Goal: Task Accomplishment & Management: Use online tool/utility

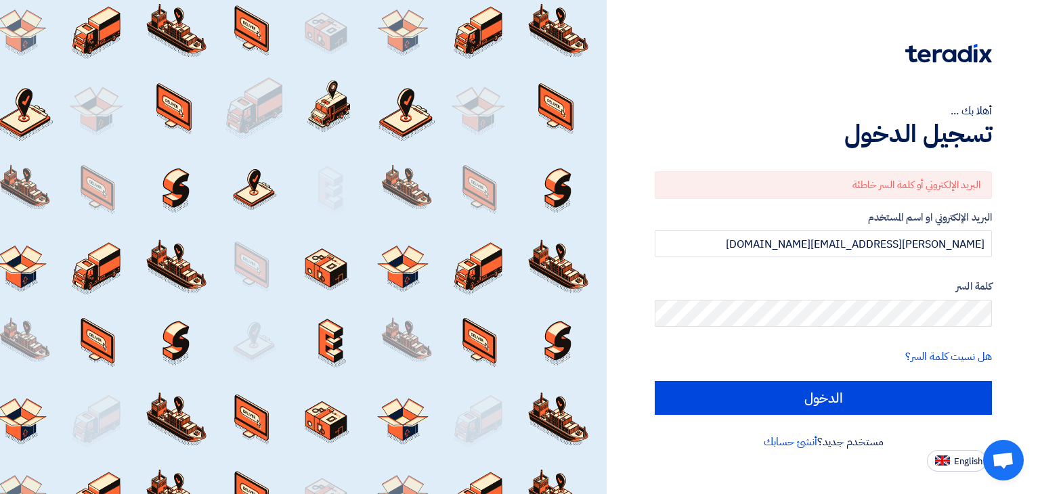
click at [1001, 312] on div "أهلا بك ... تسجيل الدخول البريد الإلكتروني أو كلمة السر خاطئة البريد الإلكتروني…" at bounding box center [823, 236] width 413 height 472
click at [655, 381] on input "الدخول" at bounding box center [823, 398] width 337 height 34
click at [940, 353] on link "هل نسيت كلمة السر؟" at bounding box center [948, 357] width 87 height 16
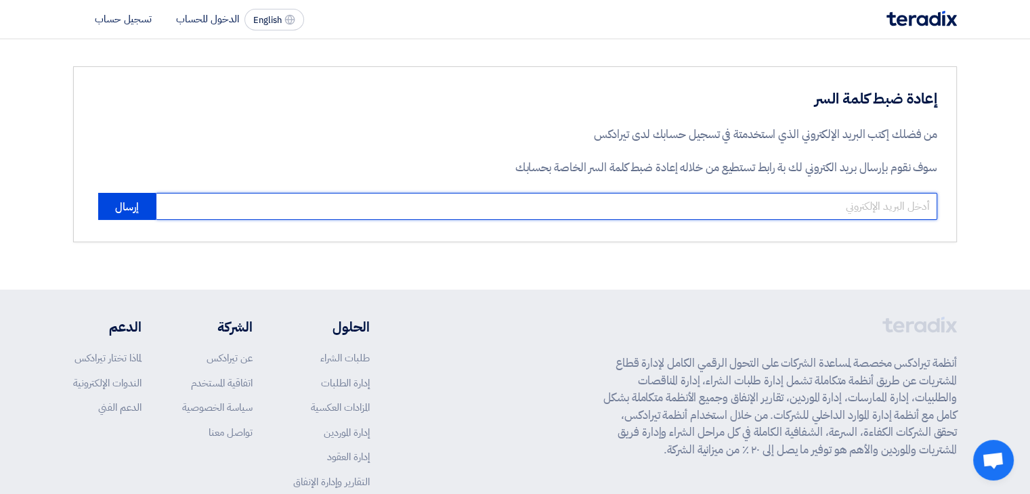
click at [588, 211] on input "email" at bounding box center [546, 206] width 781 height 27
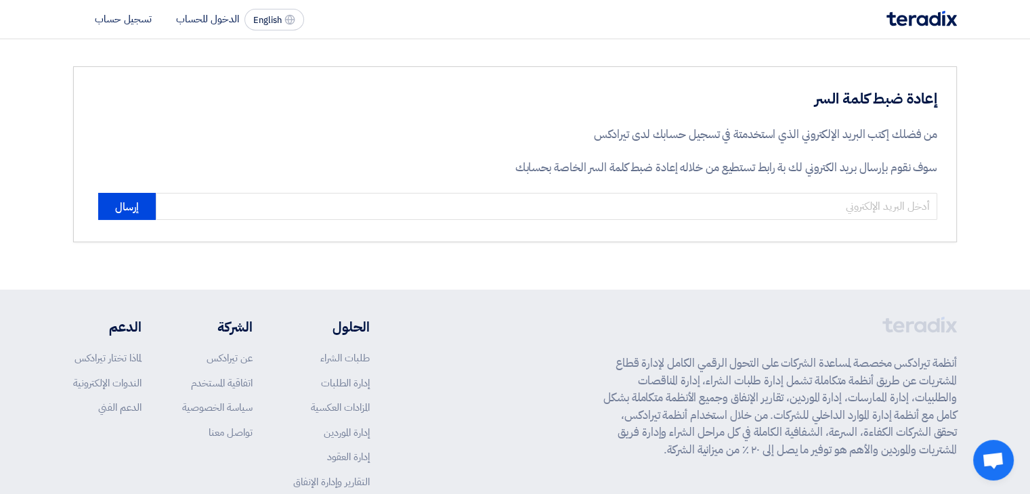
click at [749, 234] on div "إعادة ضبط كلمة السر من فضلك إكتب البريد الإلكتروني الذي استخدمتة في تسجيل حسابك…" at bounding box center [515, 154] width 884 height 176
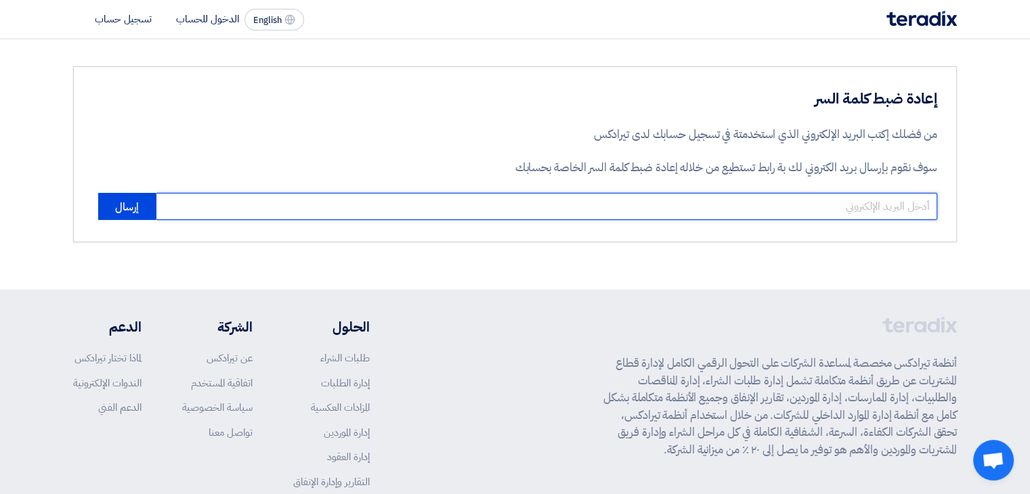
click at [762, 207] on input "email" at bounding box center [546, 206] width 781 height 27
type input "[PERSON_NAME][EMAIL_ADDRESS][DOMAIN_NAME]"
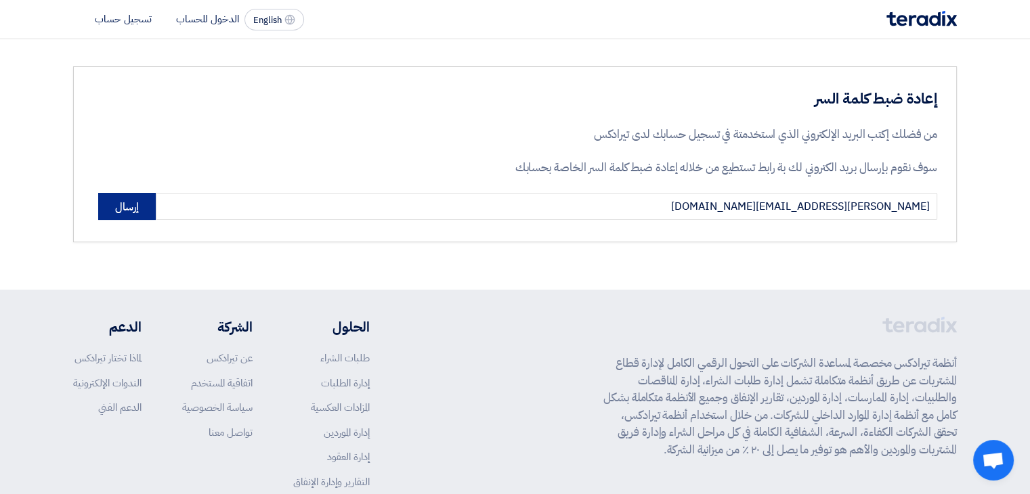
click at [112, 217] on button "إرسال" at bounding box center [127, 206] width 58 height 27
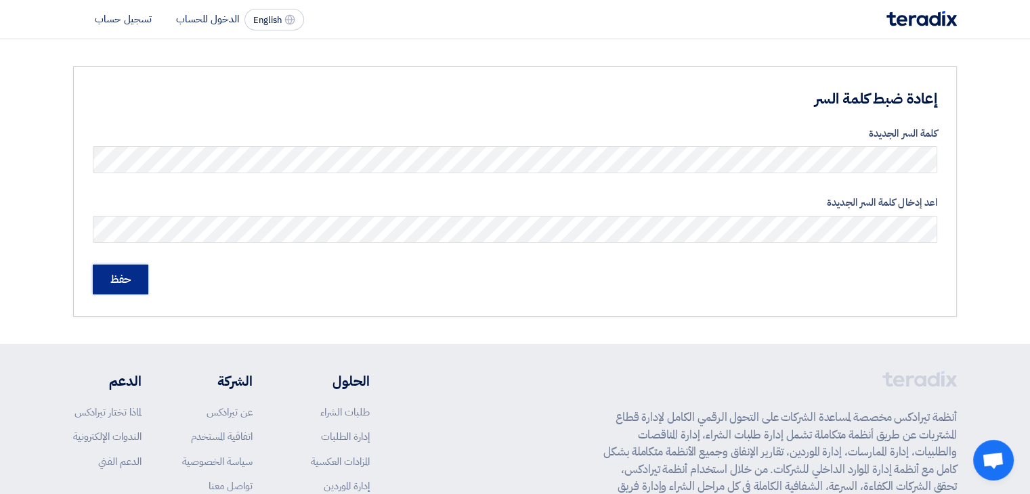
click at [123, 286] on input "حفظ" at bounding box center [121, 280] width 56 height 30
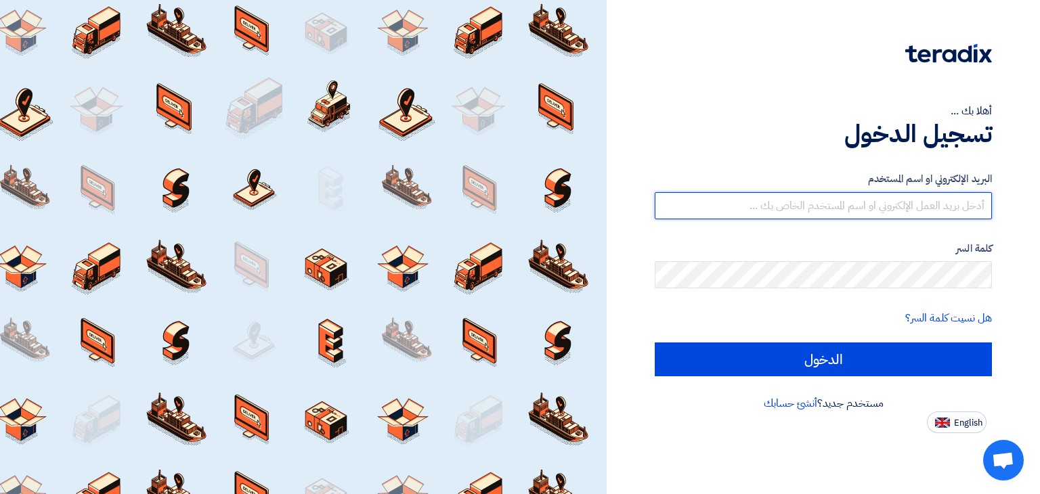
type input "[PERSON_NAME][EMAIL_ADDRESS][DOMAIN_NAME]"
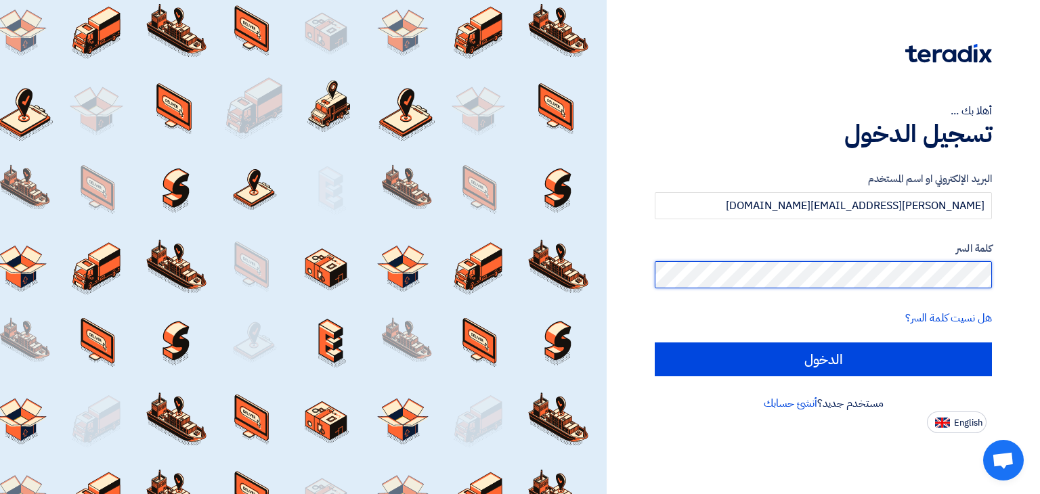
click at [1007, 268] on div "أهلا بك ... تسجيل الدخول البريد الإلكتروني او اسم المستخدم ahmed.morshidy@sgard…" at bounding box center [823, 216] width 413 height 433
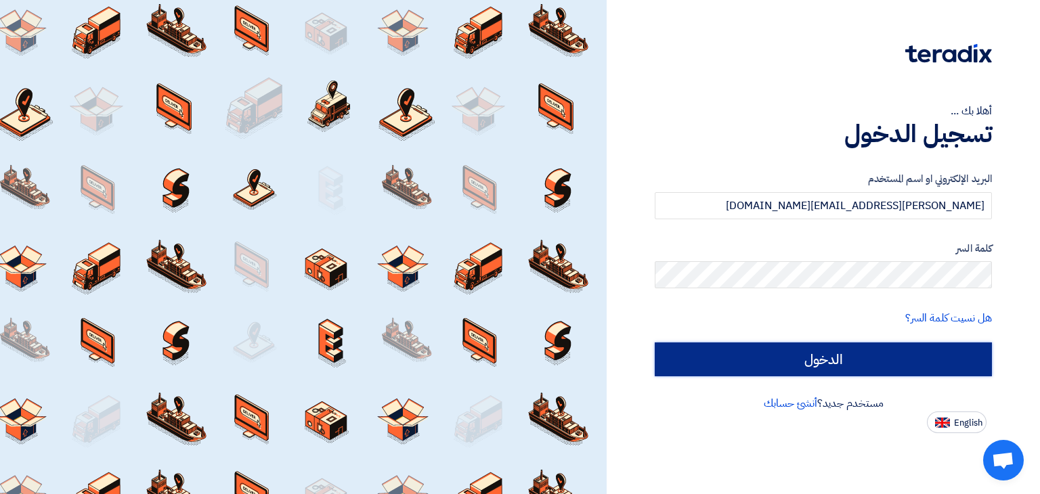
click at [757, 369] on input "الدخول" at bounding box center [823, 360] width 337 height 34
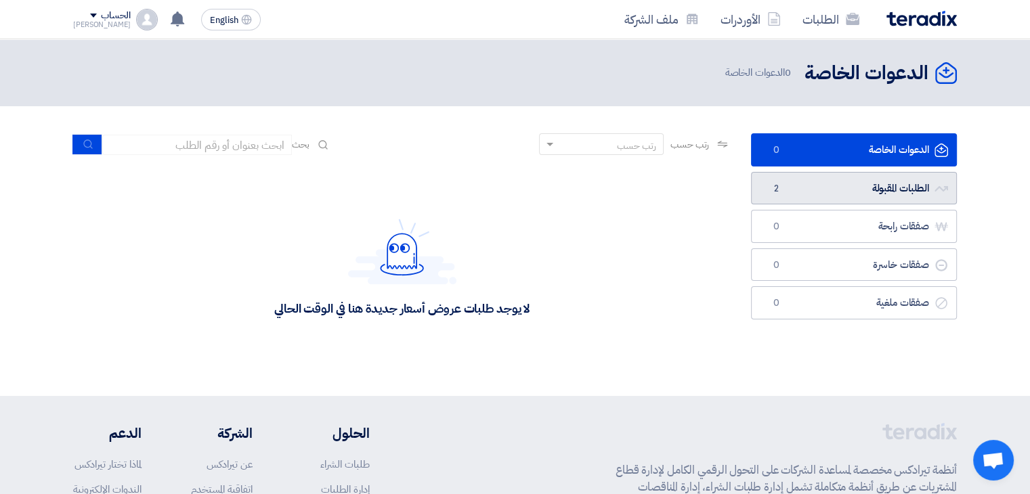
click at [809, 177] on link "الطلبات المقبولة الطلبات المقبولة 2" at bounding box center [854, 188] width 206 height 33
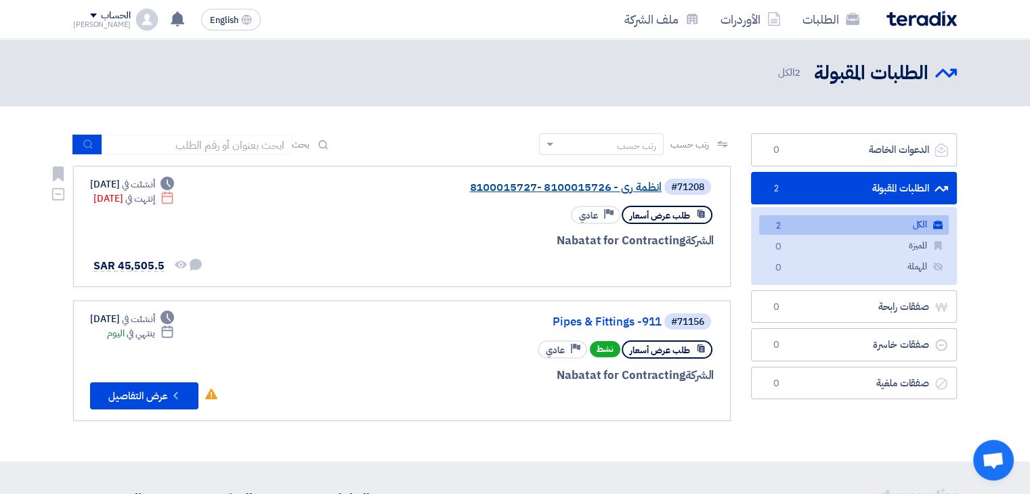
click at [588, 188] on link "انظمة رى - 8100015726 -8100015727" at bounding box center [526, 187] width 271 height 12
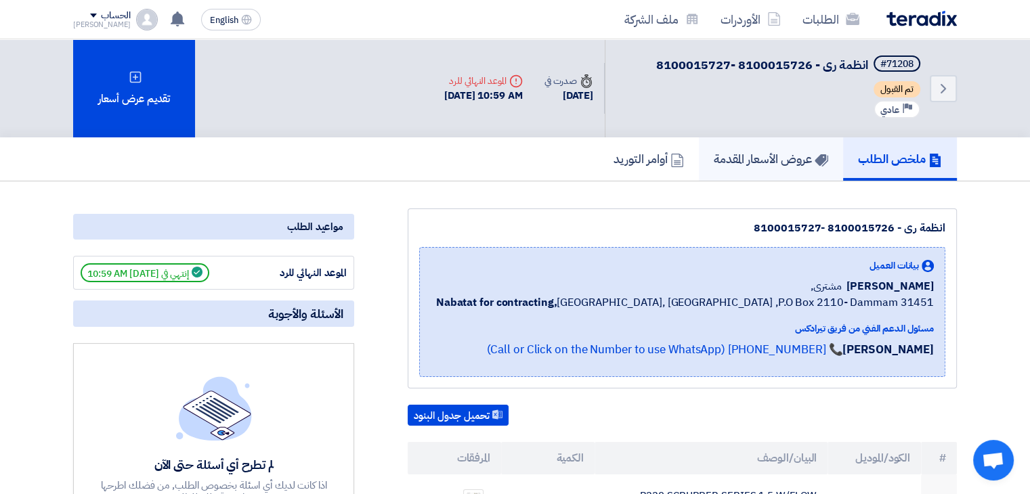
click at [770, 146] on link "عروض الأسعار المقدمة" at bounding box center [771, 158] width 144 height 43
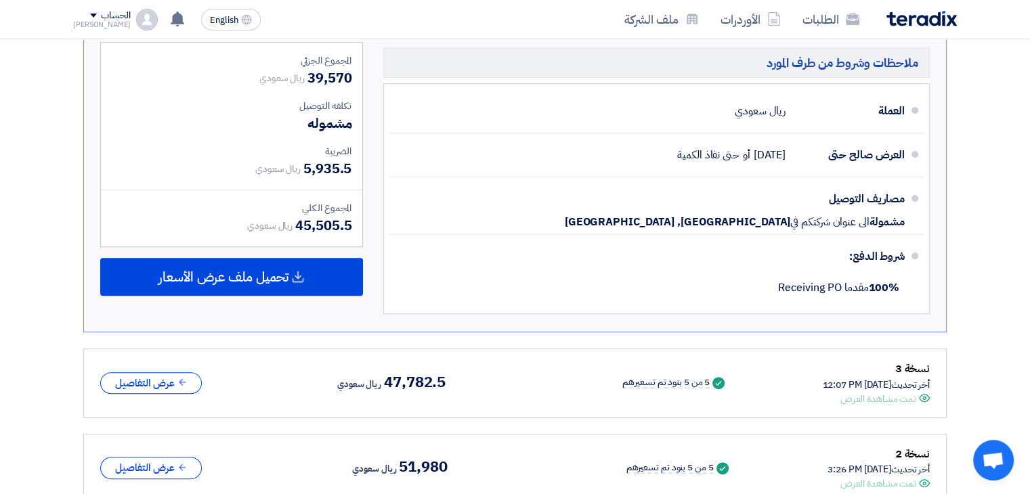
scroll to position [726, 0]
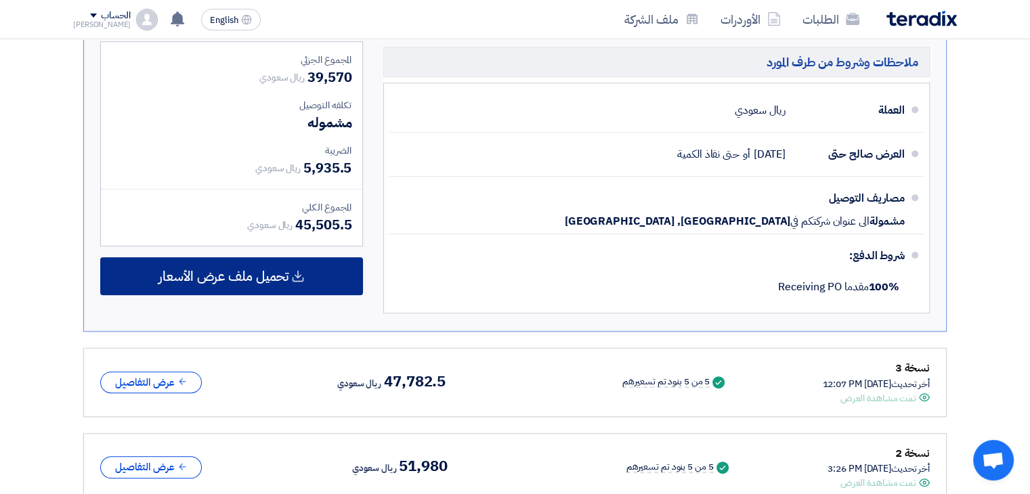
click at [259, 270] on span "تحميل ملف عرض الأسعار" at bounding box center [223, 276] width 130 height 12
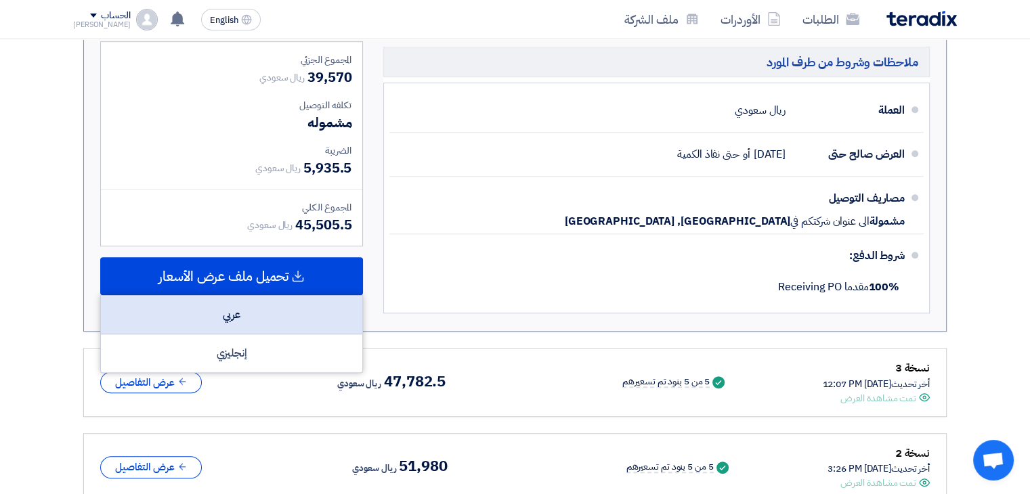
click at [250, 296] on div "عربي" at bounding box center [231, 315] width 261 height 39
